Goal: Information Seeking & Learning: Check status

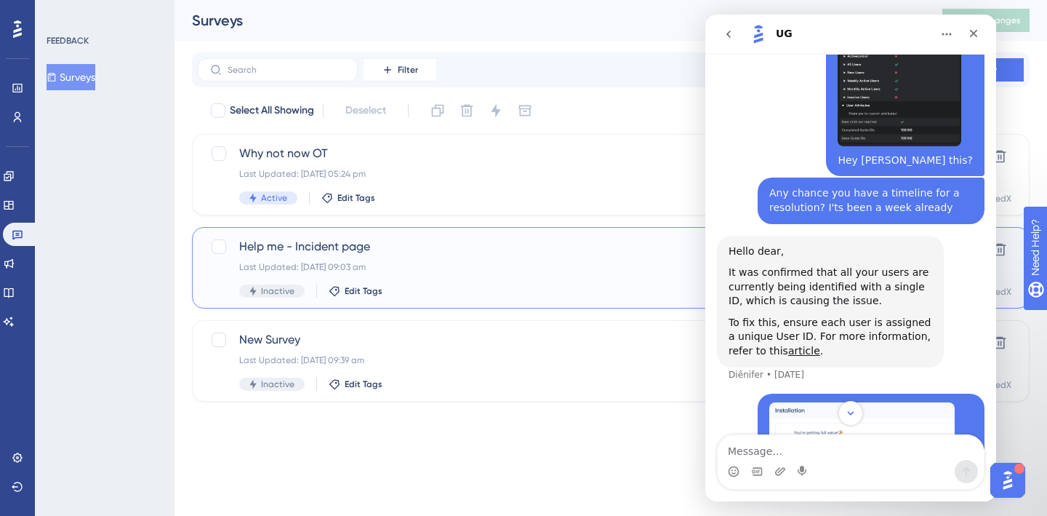
click at [517, 285] on div "Inactive Edit Tags" at bounding box center [552, 290] width 627 height 13
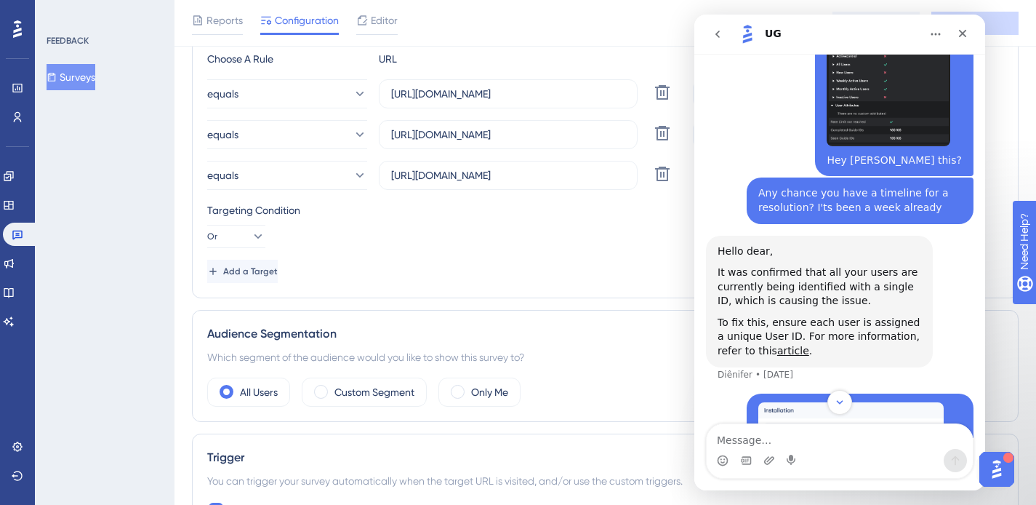
scroll to position [309, 0]
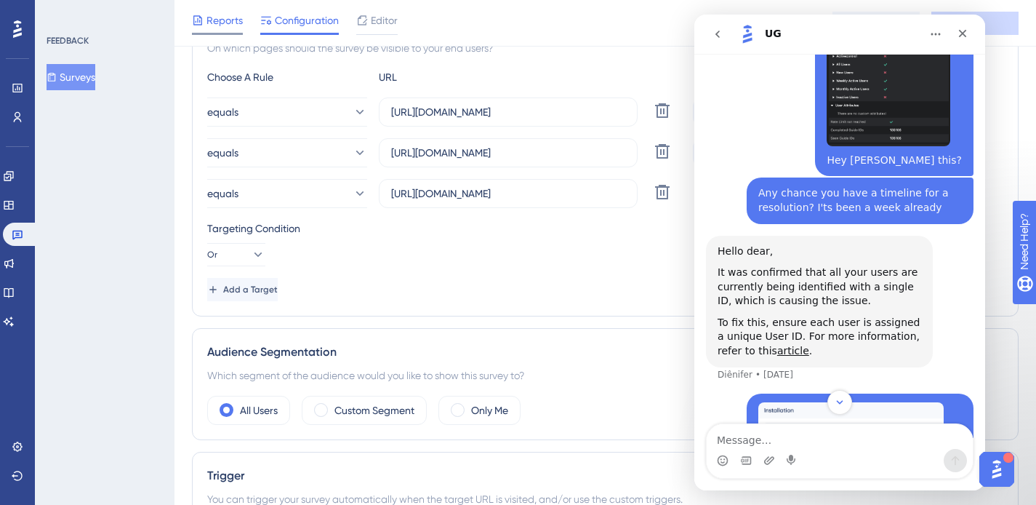
click at [215, 14] on span "Reports" at bounding box center [225, 20] width 36 height 17
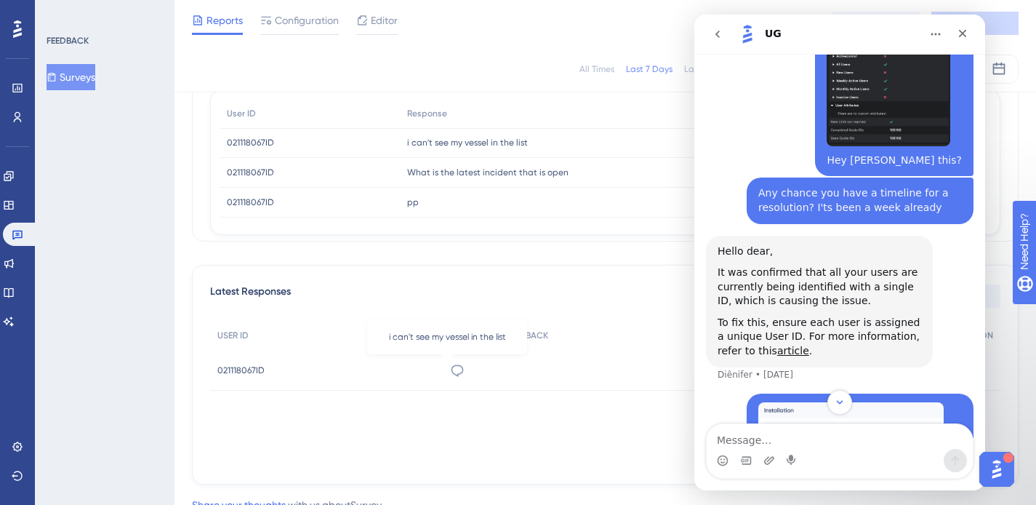
scroll to position [294, 0]
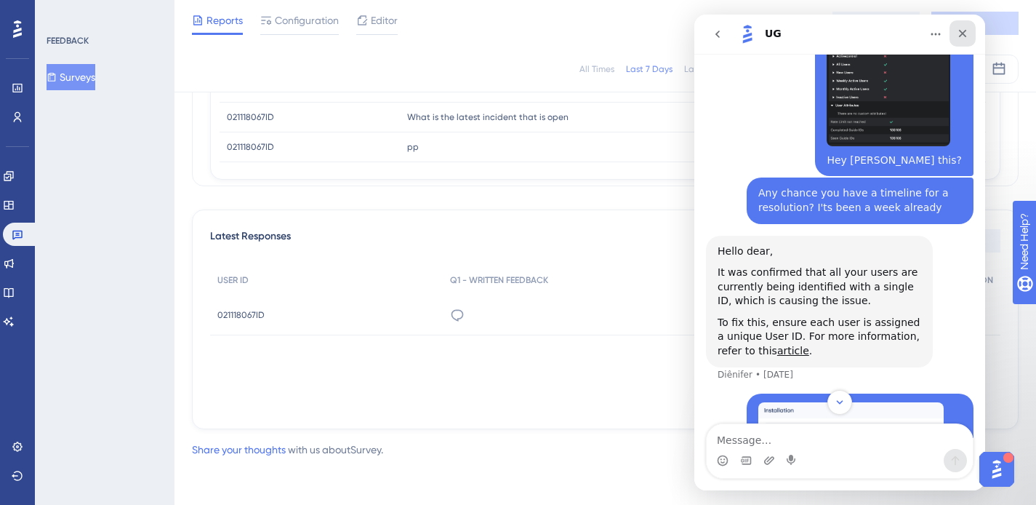
click at [967, 35] on icon "Close" at bounding box center [963, 34] width 12 height 12
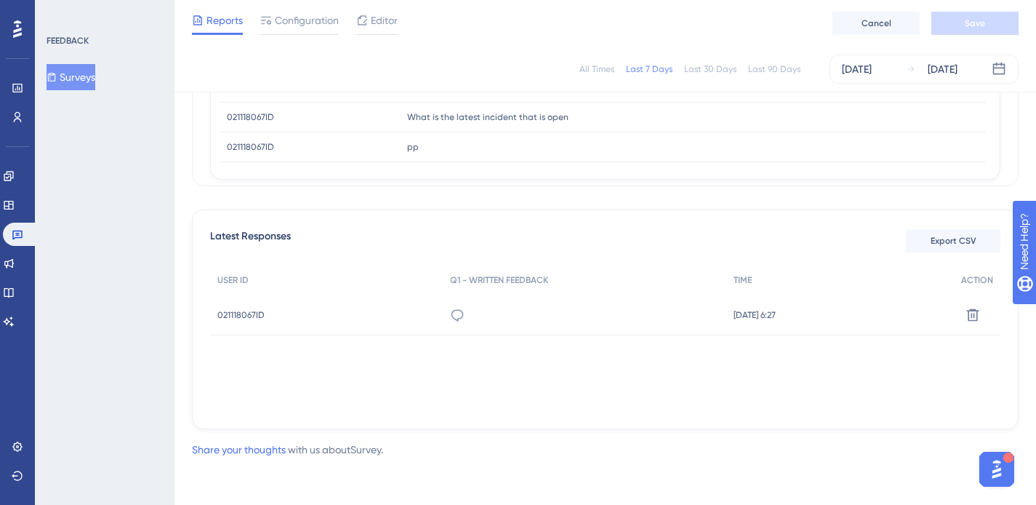
scroll to position [4784, 0]
click at [238, 313] on span "021118067ID" at bounding box center [240, 315] width 47 height 12
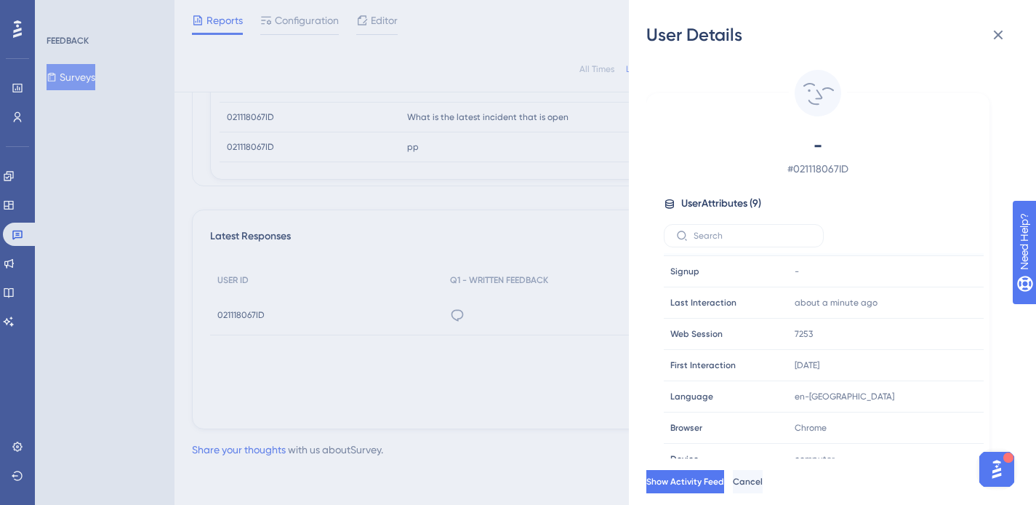
scroll to position [38, 0]
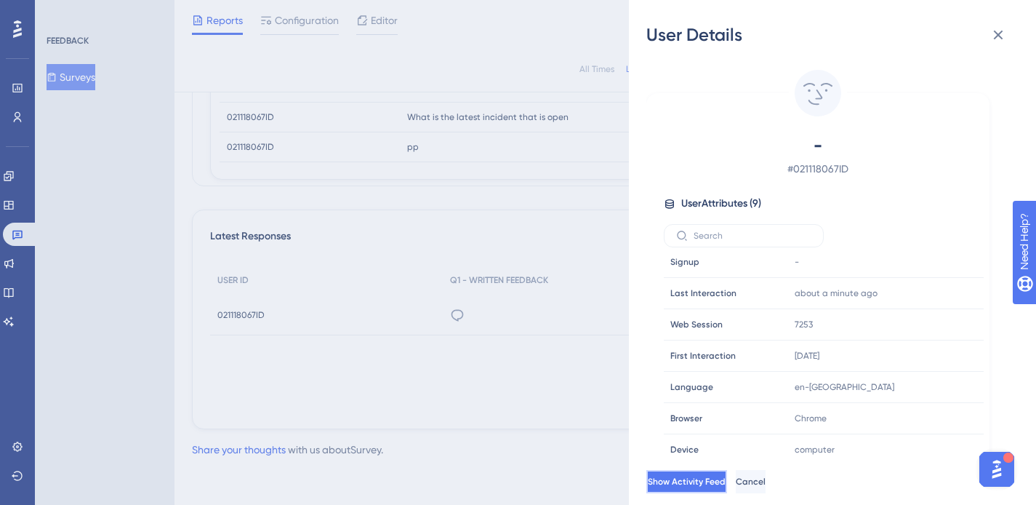
click at [726, 487] on span "Show Activity Feed" at bounding box center [687, 482] width 78 height 12
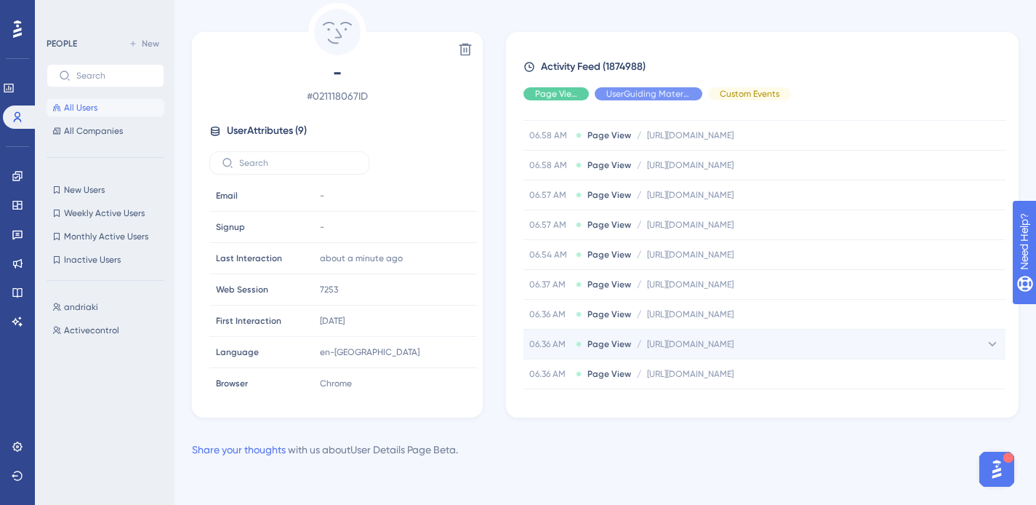
scroll to position [15868, 0]
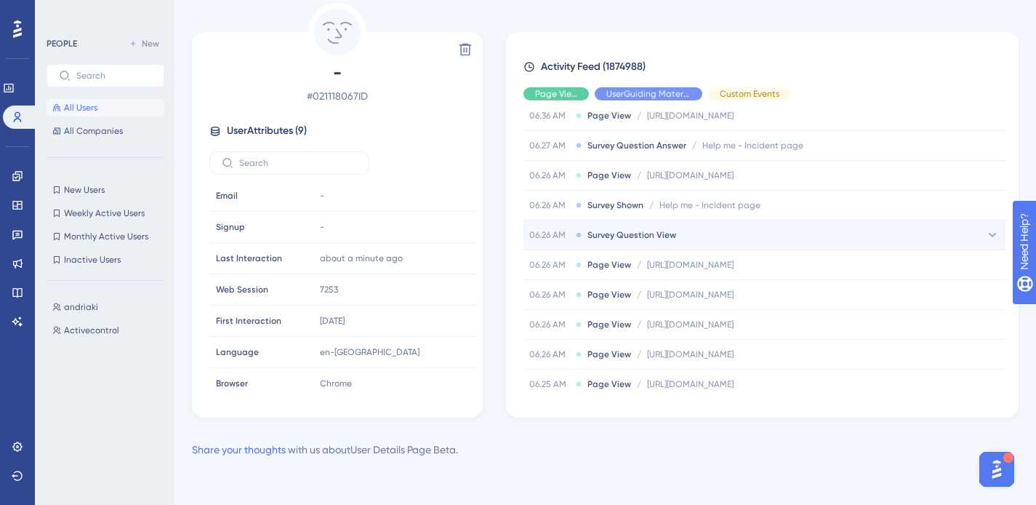
click at [658, 239] on span "Survey Question View" at bounding box center [632, 235] width 89 height 12
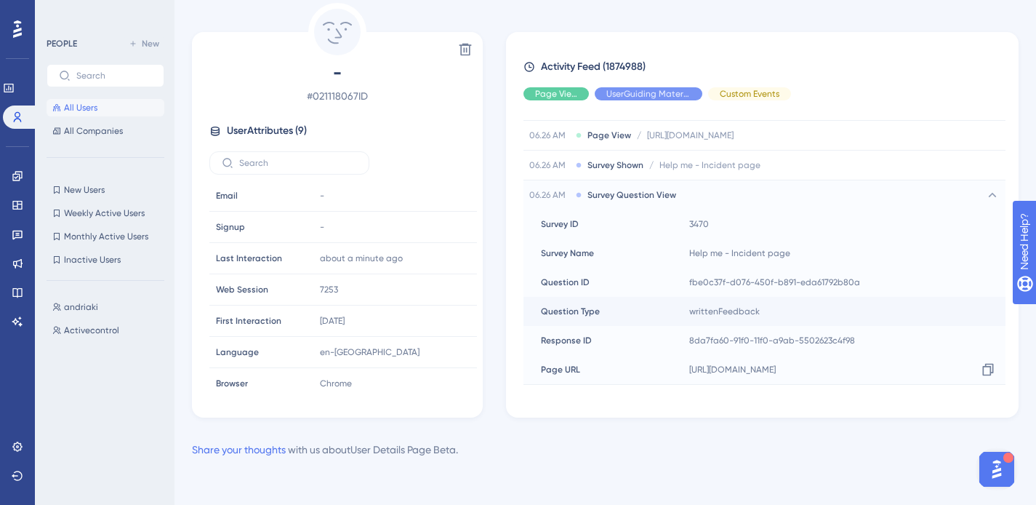
scroll to position [15924, 0]
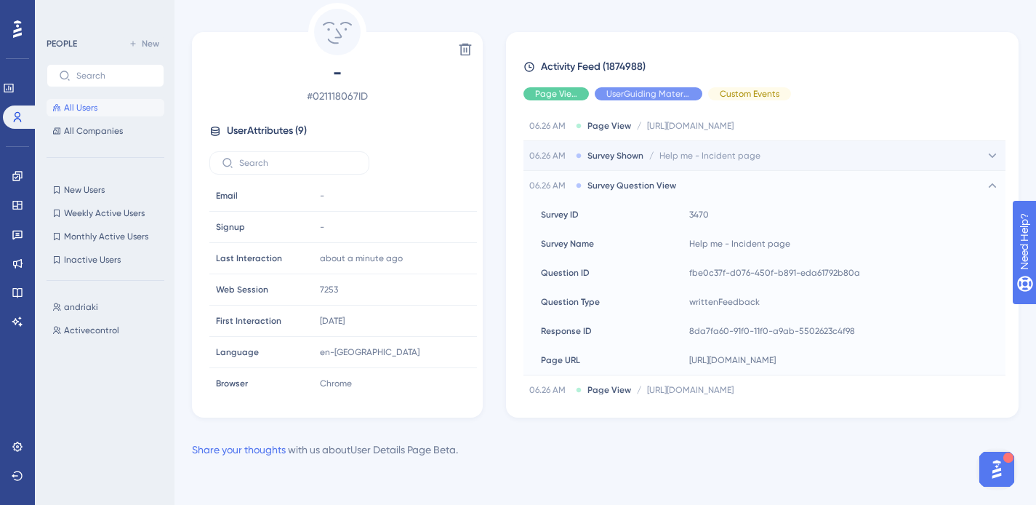
click at [748, 159] on span "Help me - Incident page" at bounding box center [710, 156] width 101 height 12
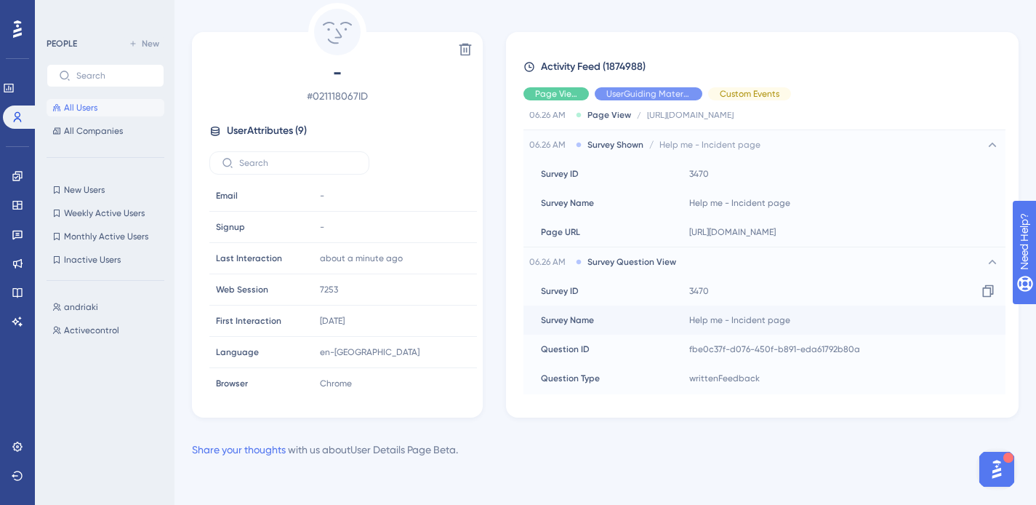
scroll to position [15932, 0]
